Goal: Find specific page/section: Find specific page/section

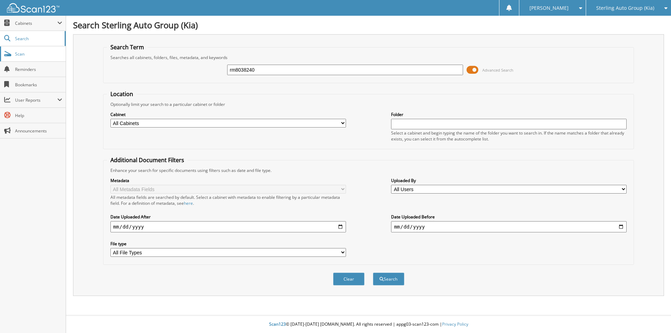
type input "rm8038240"
click at [373, 273] on button "Search" at bounding box center [388, 279] width 31 height 13
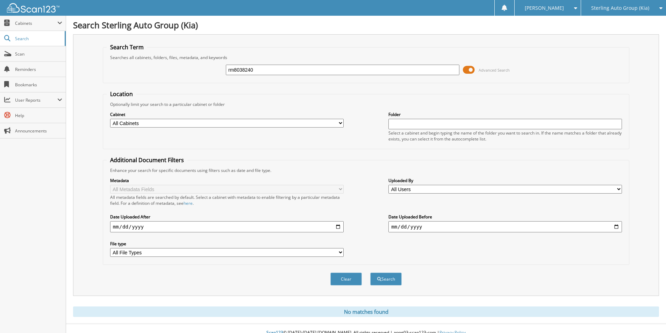
drag, startPoint x: 238, startPoint y: 70, endPoint x: 201, endPoint y: 69, distance: 37.4
click at [201, 70] on div "rm8038240 Advanced Search" at bounding box center [366, 69] width 519 height 19
type input "sz371427"
click at [370, 273] on button "Search" at bounding box center [385, 279] width 31 height 13
type input "7"
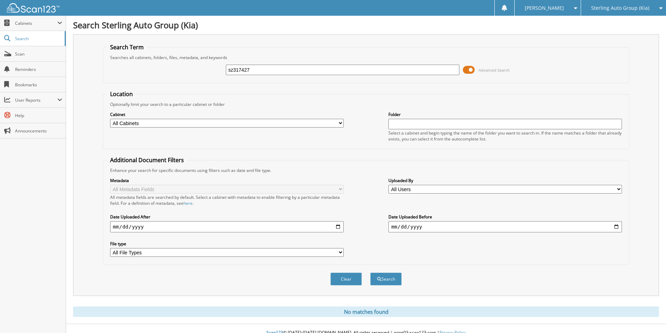
type input "sz317427"
click at [370, 273] on button "Search" at bounding box center [385, 279] width 31 height 13
